Goal: Task Accomplishment & Management: Use online tool/utility

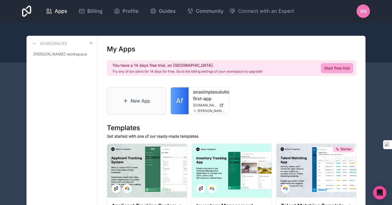
click at [139, 102] on link "New App" at bounding box center [136, 100] width 59 height 27
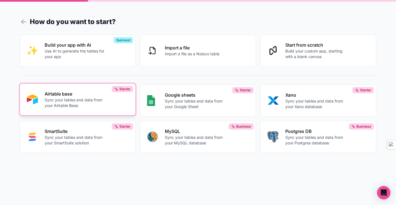
click at [89, 98] on p "Sync your tables and data from your Airtable Base" at bounding box center [76, 102] width 62 height 11
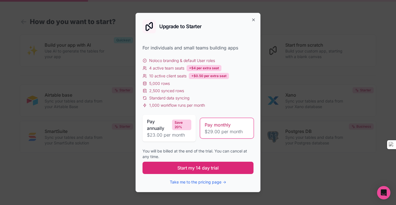
click at [222, 169] on button "Start my 14 day trial" at bounding box center [198, 168] width 111 height 12
